Goal: Task Accomplishment & Management: Complete application form

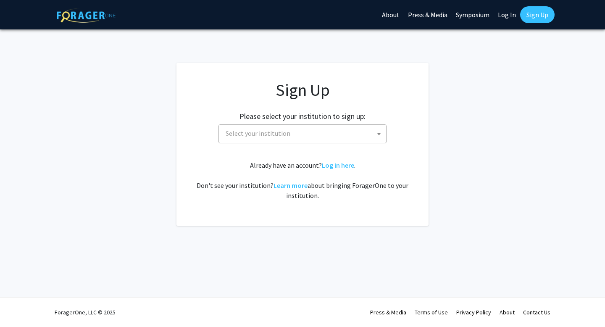
click at [308, 130] on span "Select your institution" at bounding box center [304, 133] width 164 height 17
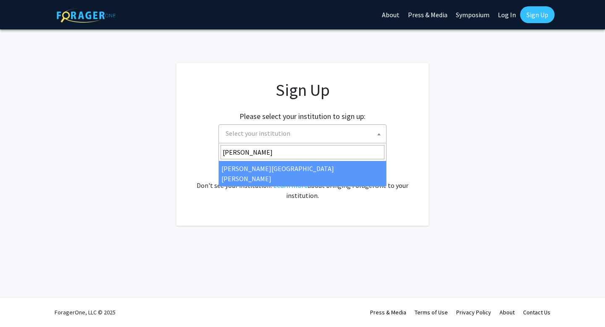
type input "[PERSON_NAME]"
select select "1"
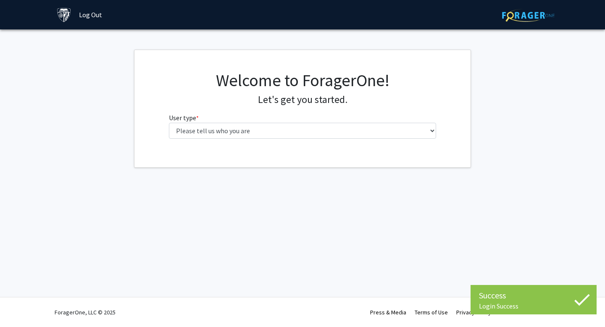
click at [285, 122] on fg-select "User type * required Please tell us who you are Undergraduate Student Master's …" at bounding box center [302, 126] width 267 height 26
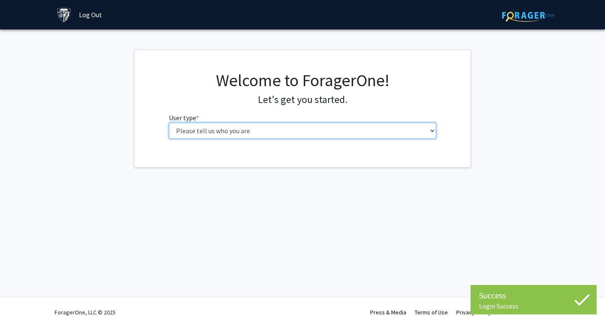
click at [285, 131] on select "Please tell us who you are Undergraduate Student Master's Student Doctoral Cand…" at bounding box center [302, 131] width 267 height 16
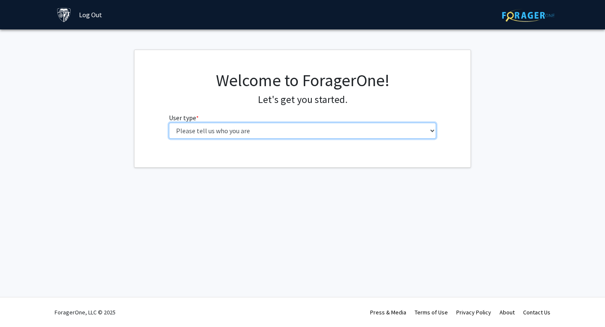
click at [311, 128] on select "Please tell us who you are Undergraduate Student Master's Student Doctoral Cand…" at bounding box center [302, 131] width 267 height 16
click at [306, 131] on select "Please tell us who you are Undergraduate Student Master's Student Doctoral Cand…" at bounding box center [302, 131] width 267 height 16
select select "1: undergrad"
click at [169, 123] on select "Please tell us who you are Undergraduate Student Master's Student Doctoral Cand…" at bounding box center [302, 131] width 267 height 16
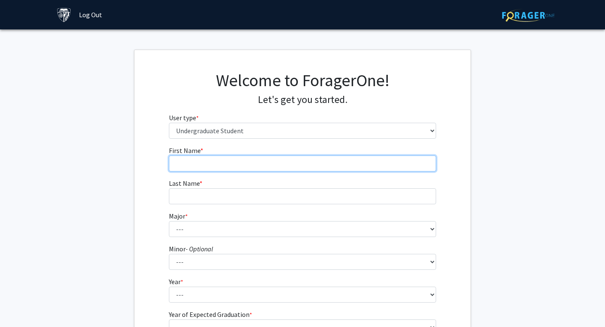
click at [297, 167] on input "First Name * required" at bounding box center [302, 163] width 267 height 16
type input "Kaila"
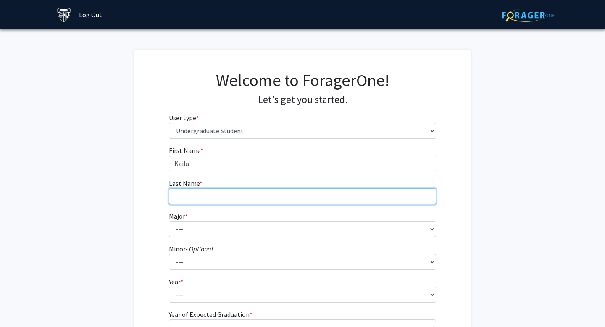
type input "Mays"
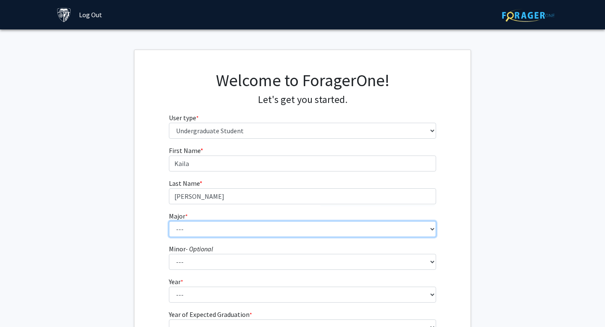
click at [260, 221] on select "--- Africana Studies Anthropology Applied Mathematics & Statistics Archaeology …" at bounding box center [302, 229] width 267 height 16
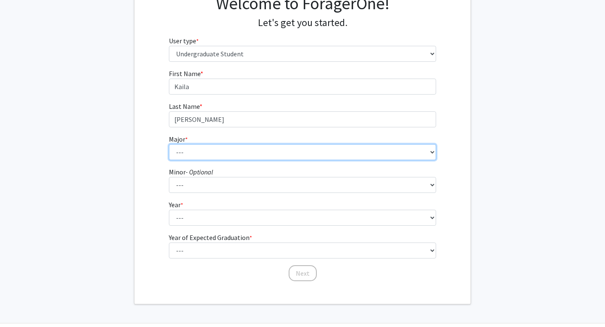
scroll to position [103, 0]
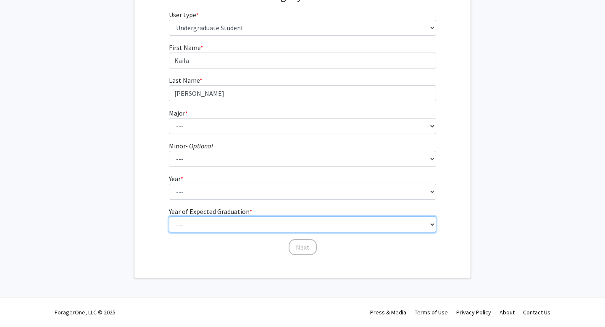
click at [212, 227] on select "--- 2025 2026 2027 2028 2029 2030 2031 2032 2033 2034" at bounding box center [302, 224] width 267 height 16
